Goal: Navigation & Orientation: Find specific page/section

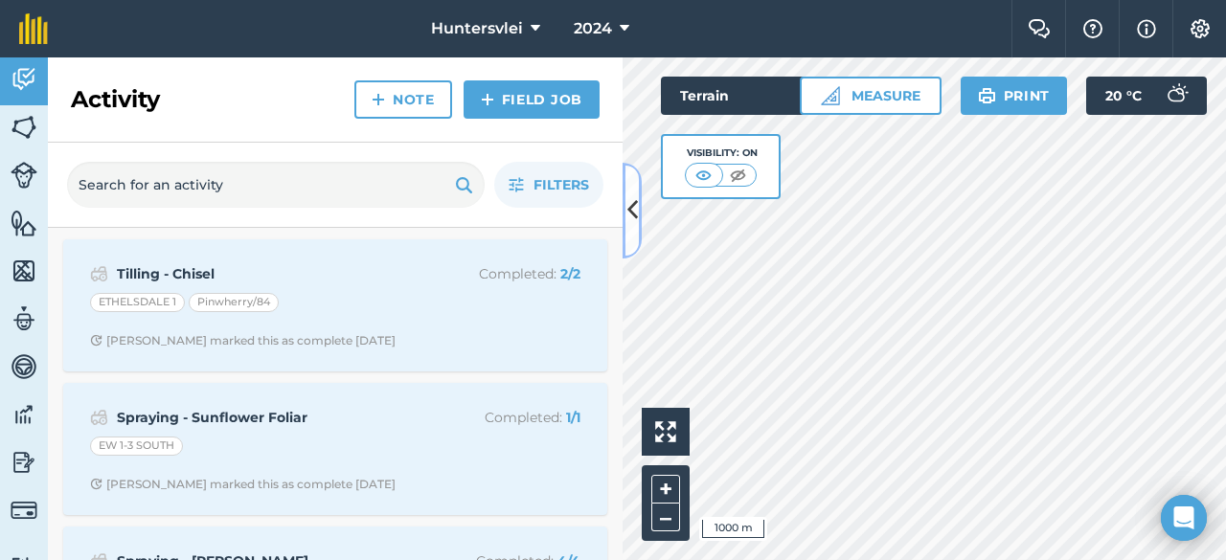
click at [628, 218] on icon at bounding box center [633, 211] width 11 height 34
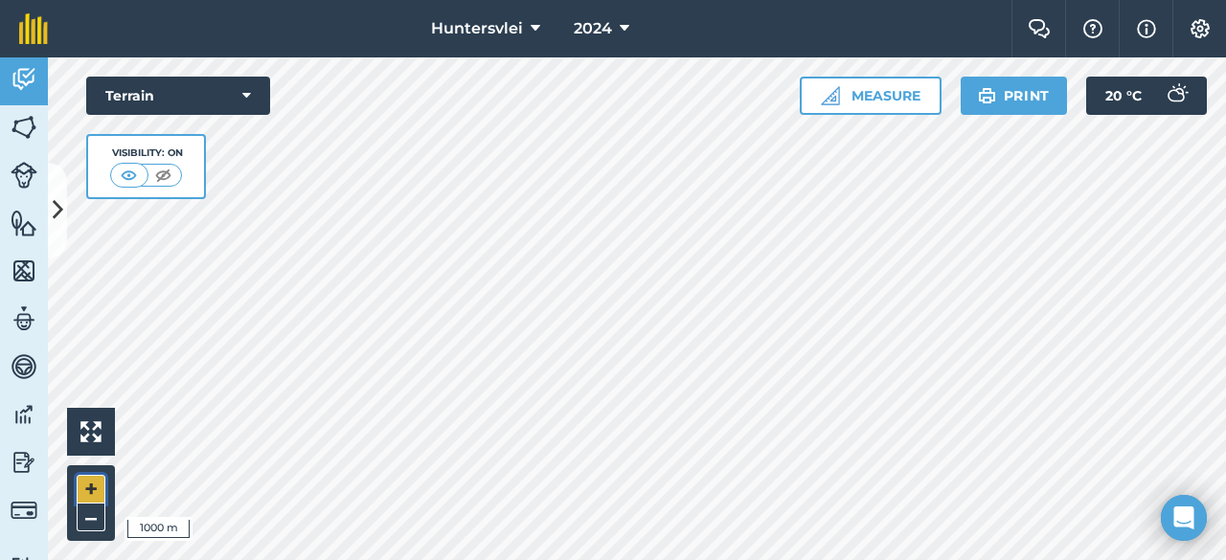
click at [84, 493] on button "+" at bounding box center [91, 489] width 29 height 29
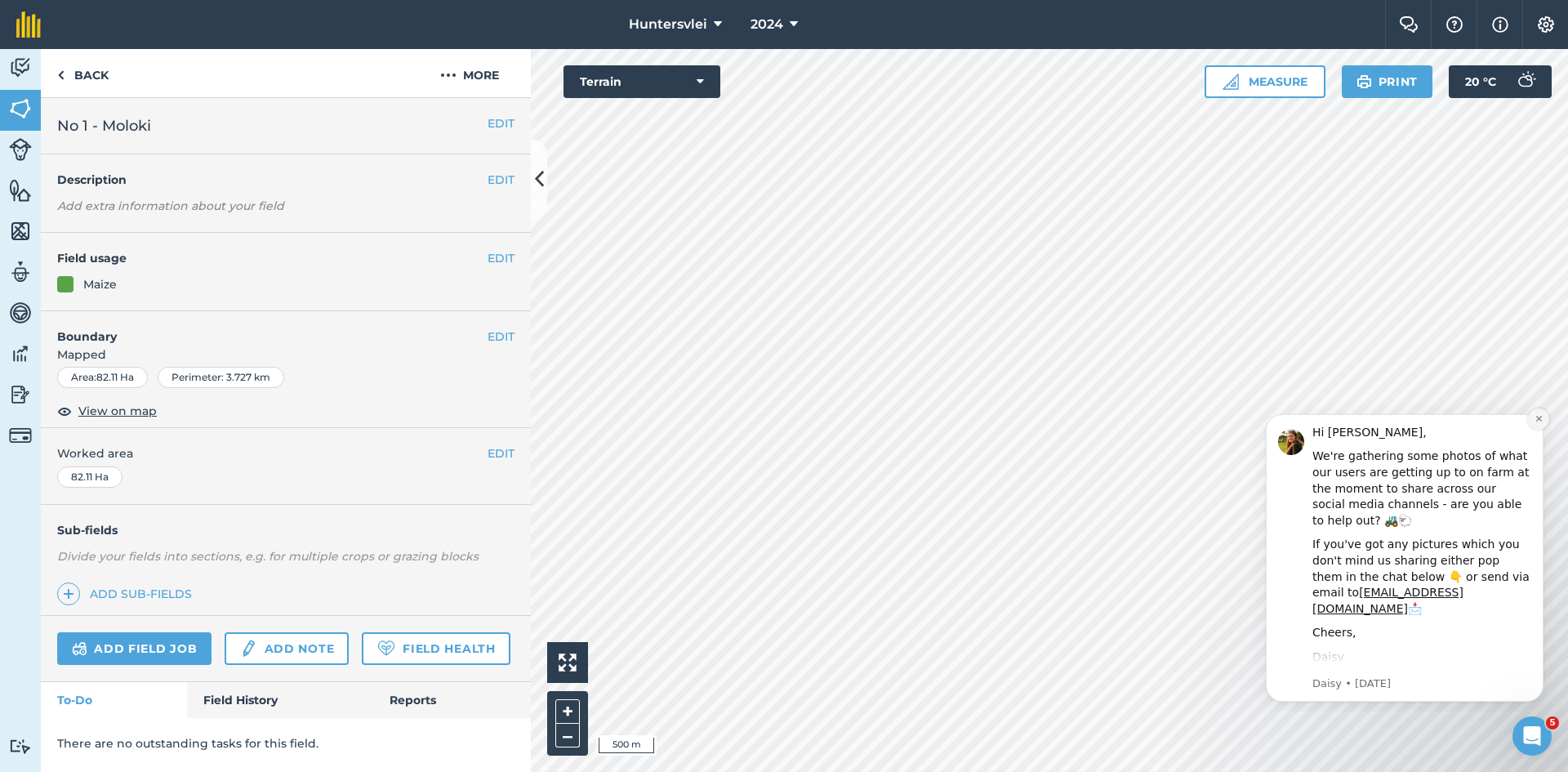
click at [1044, 417] on icon "Dismiss notification" at bounding box center [1539, 419] width 9 height 9
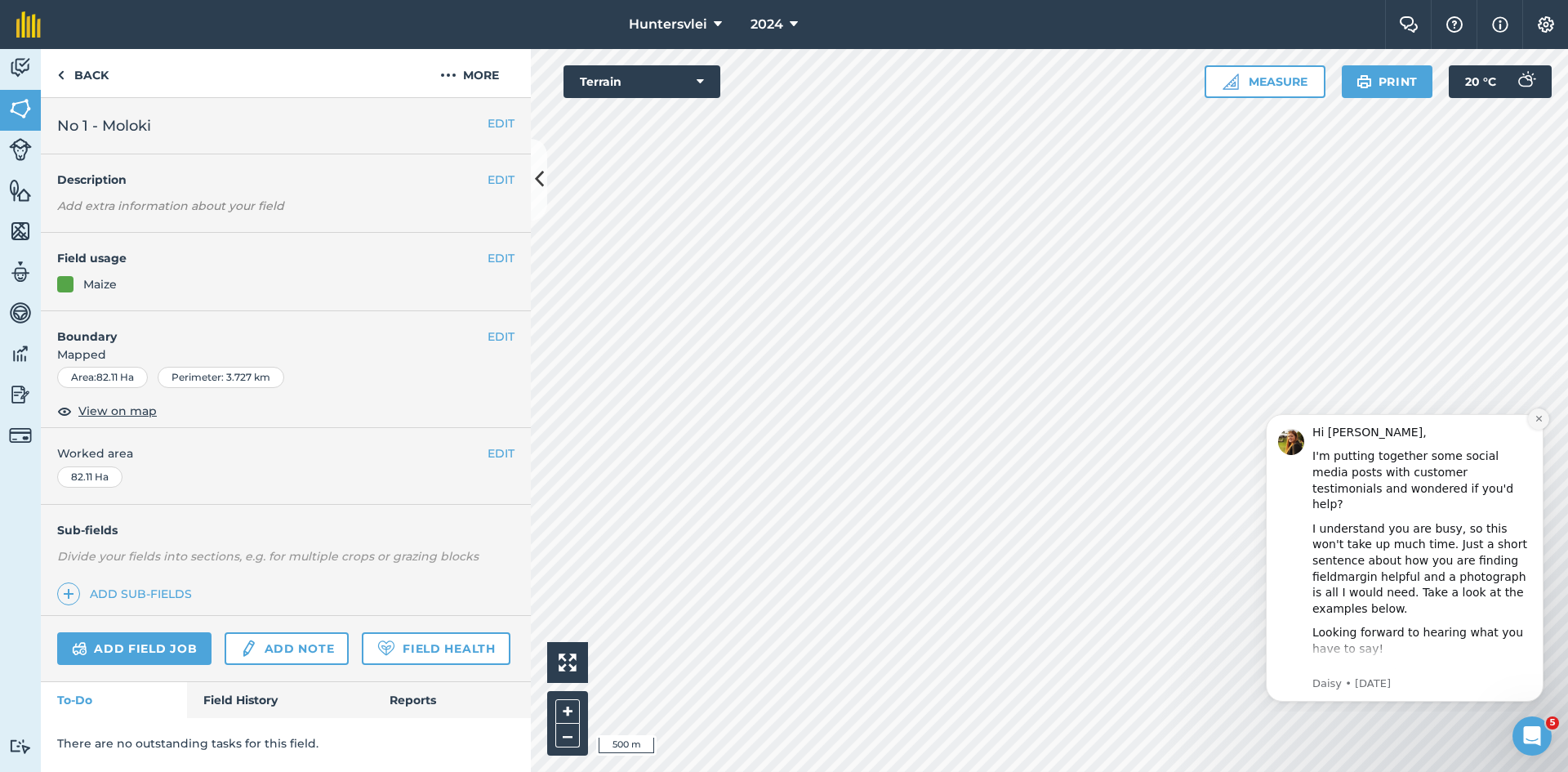
click at [1044, 424] on button "Dismiss notification" at bounding box center [1538, 419] width 21 height 21
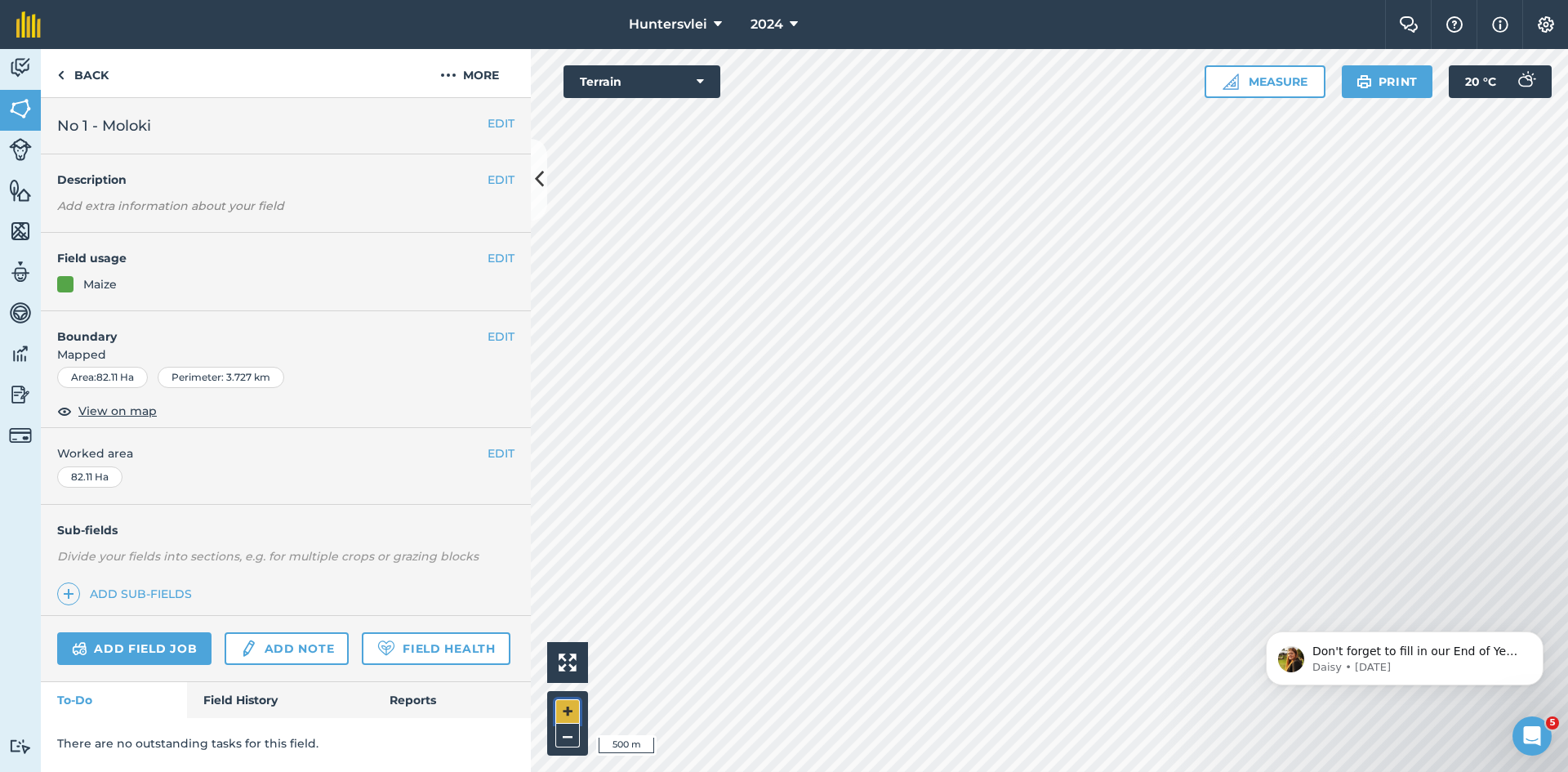
click at [565, 477] on button "+" at bounding box center [567, 711] width 25 height 25
click at [567, 477] on button "–" at bounding box center [567, 736] width 25 height 24
click at [570, 477] on button "–" at bounding box center [567, 736] width 25 height 24
click at [531, 178] on button at bounding box center [539, 180] width 16 height 82
